Goal: Communication & Community: Connect with others

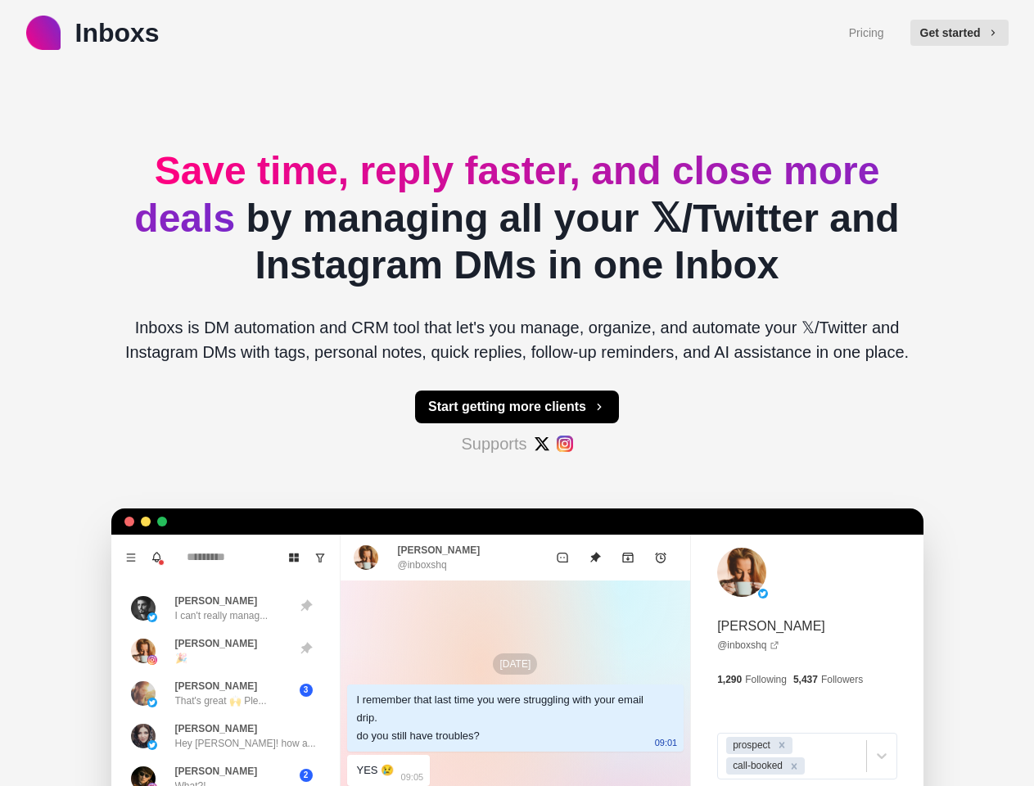
click at [967, 33] on button "Get started" at bounding box center [960, 33] width 98 height 26
click at [517, 407] on button "Start getting more clients" at bounding box center [517, 407] width 204 height 33
click at [126, 558] on icon "Menu" at bounding box center [130, 557] width 9 height 7
click at [153, 558] on icon "Notifications" at bounding box center [157, 556] width 8 height 7
click at [288, 558] on icon "Board View" at bounding box center [293, 557] width 11 height 11
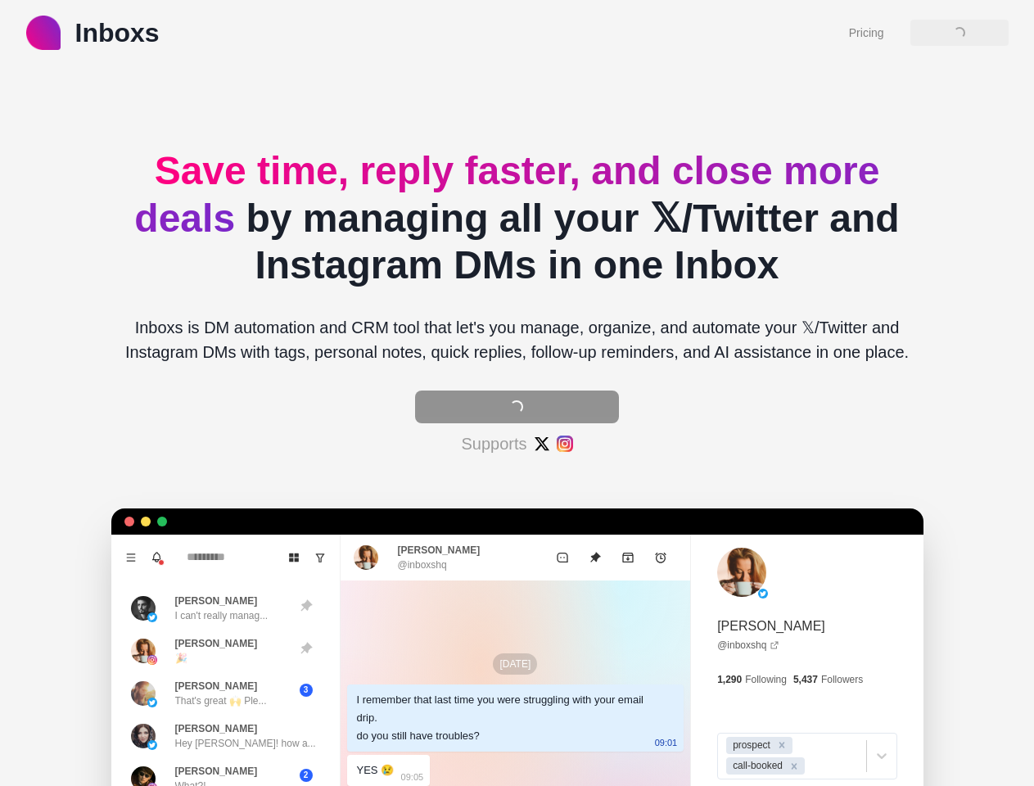
click at [314, 558] on icon "Show unread conversations" at bounding box center [319, 557] width 11 height 11
click at [209, 608] on div "[PERSON_NAME] (@ [PERSON_NAME] ) to try Inboxs 1 minute ago • Mark as read" at bounding box center [290, 612] width 278 height 66
click at [209, 640] on div "[PERSON_NAME] (@ [PERSON_NAME] ) to try Inboxs 1 minute ago • Mark as read" at bounding box center [291, 613] width 266 height 54
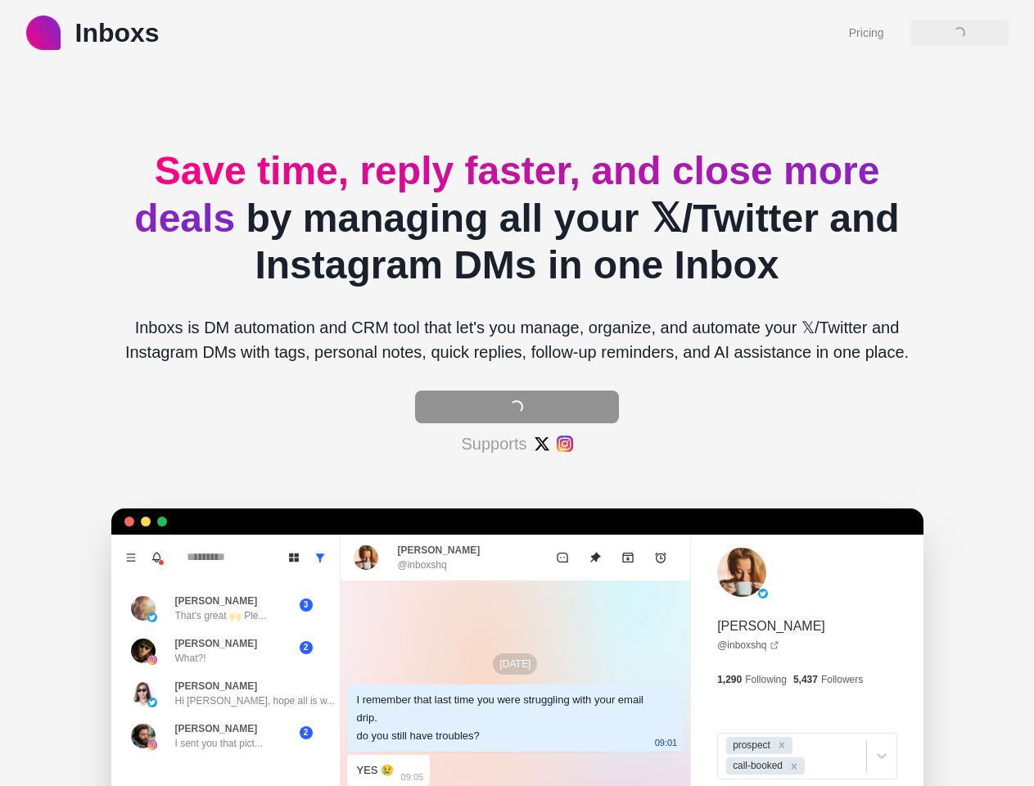
type textarea "*"
